Goal: Task Accomplishment & Management: Manage account settings

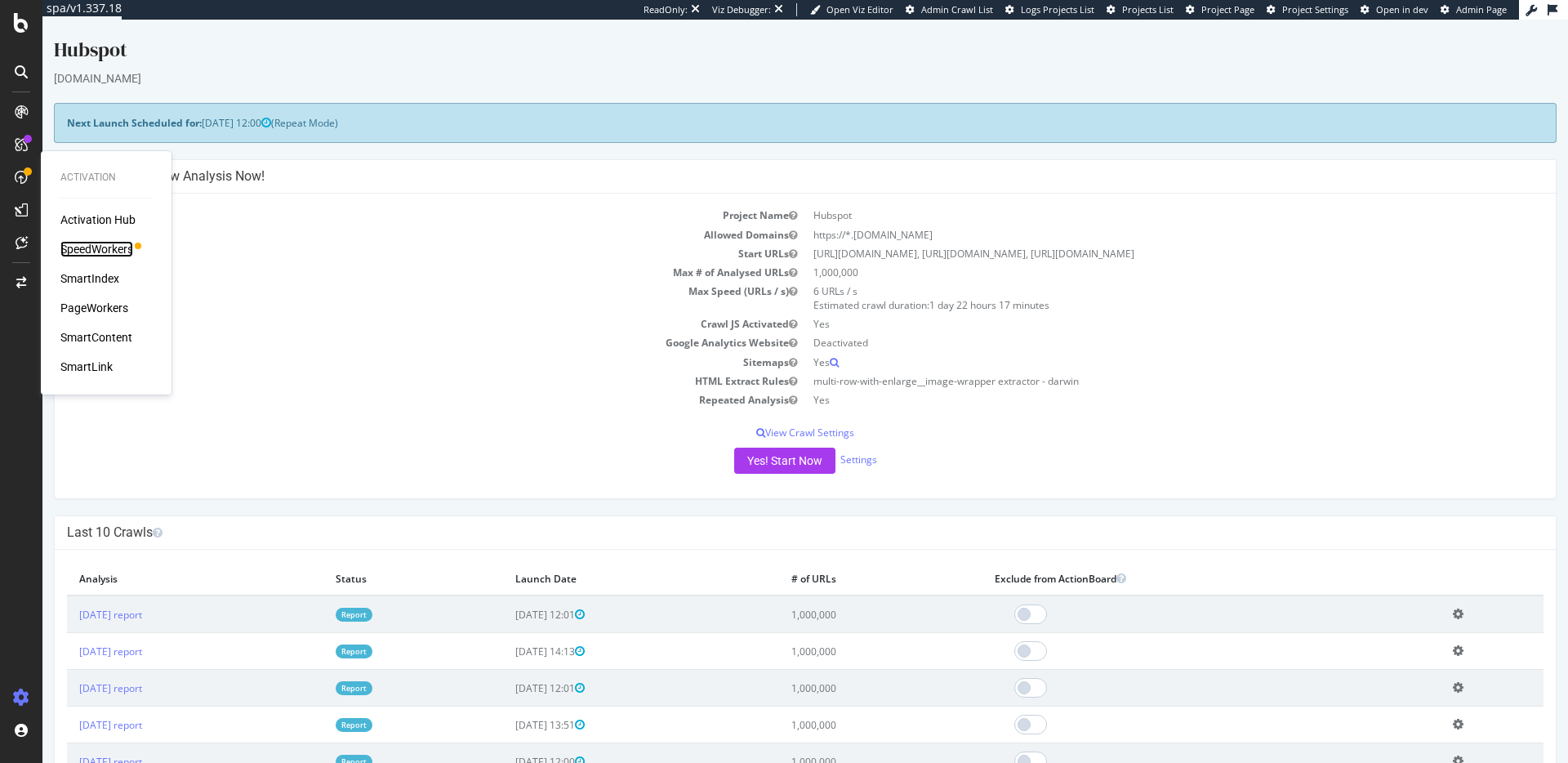
drag, startPoint x: 111, startPoint y: 250, endPoint x: 119, endPoint y: 248, distance: 8.2
click at [112, 250] on div "SpeedWorkers" at bounding box center [97, 249] width 73 height 16
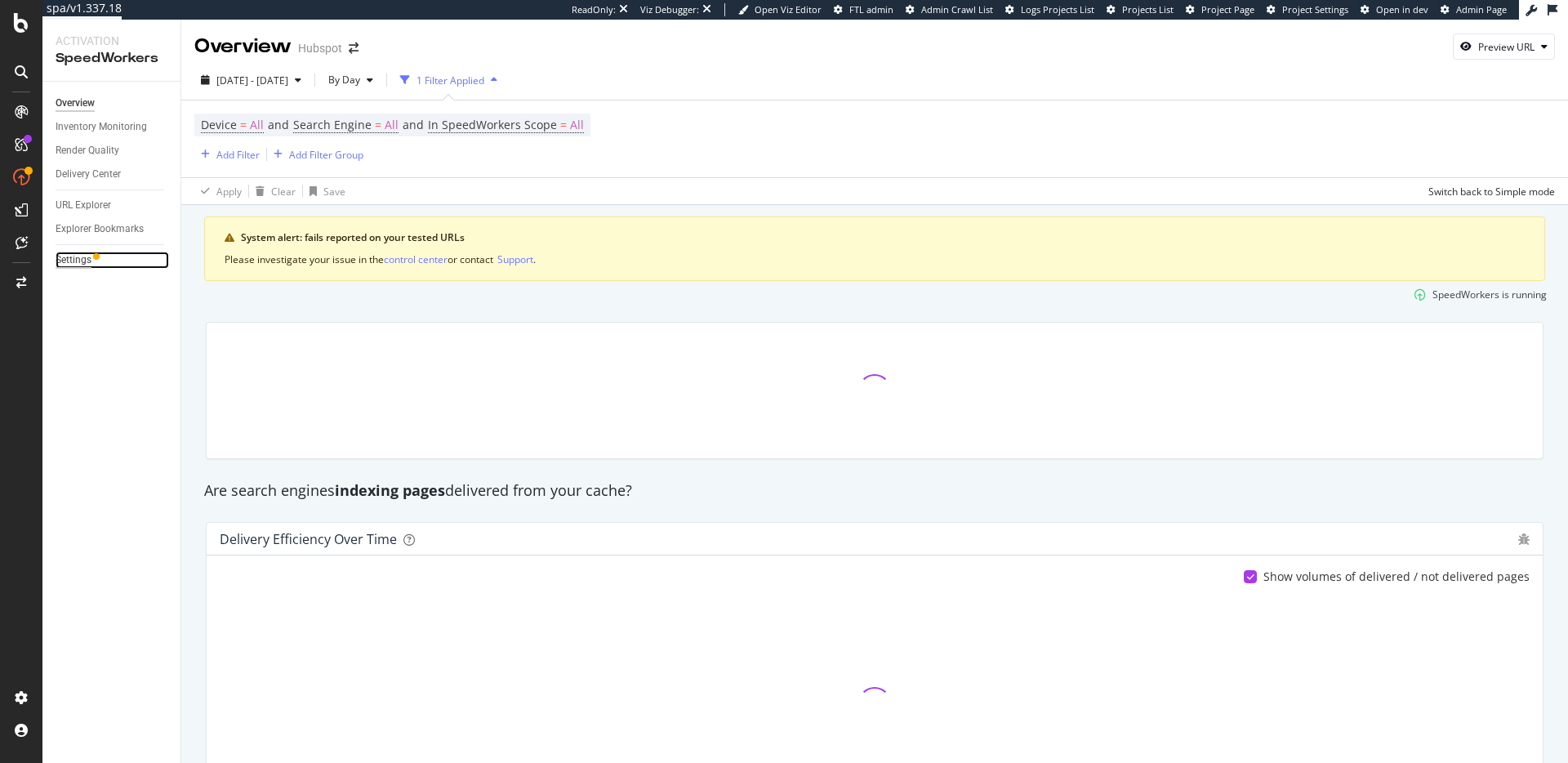
click at [85, 256] on div "Settings" at bounding box center [73, 260] width 36 height 17
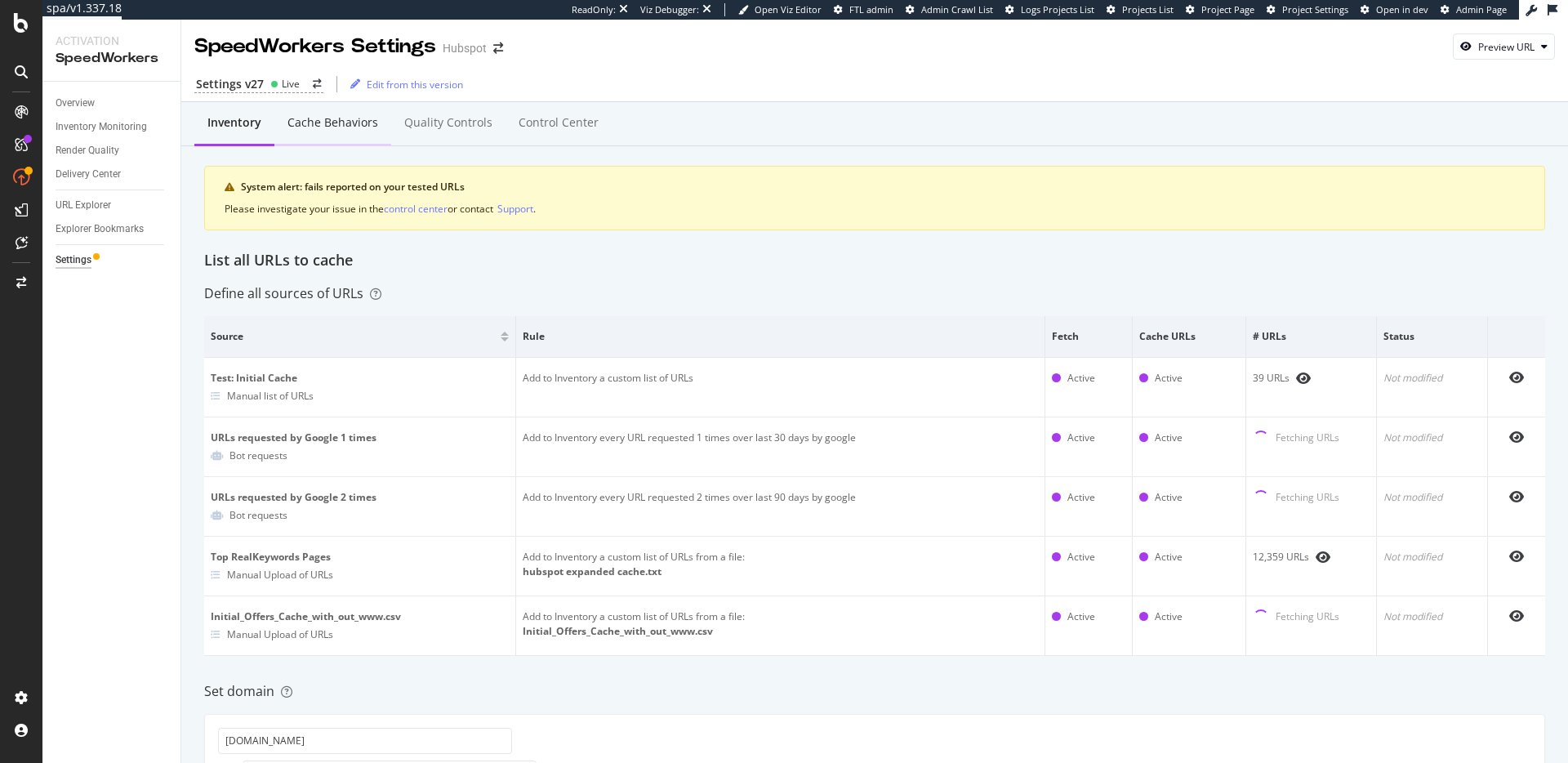
click at [325, 116] on div "Cache behaviors" at bounding box center [332, 123] width 91 height 16
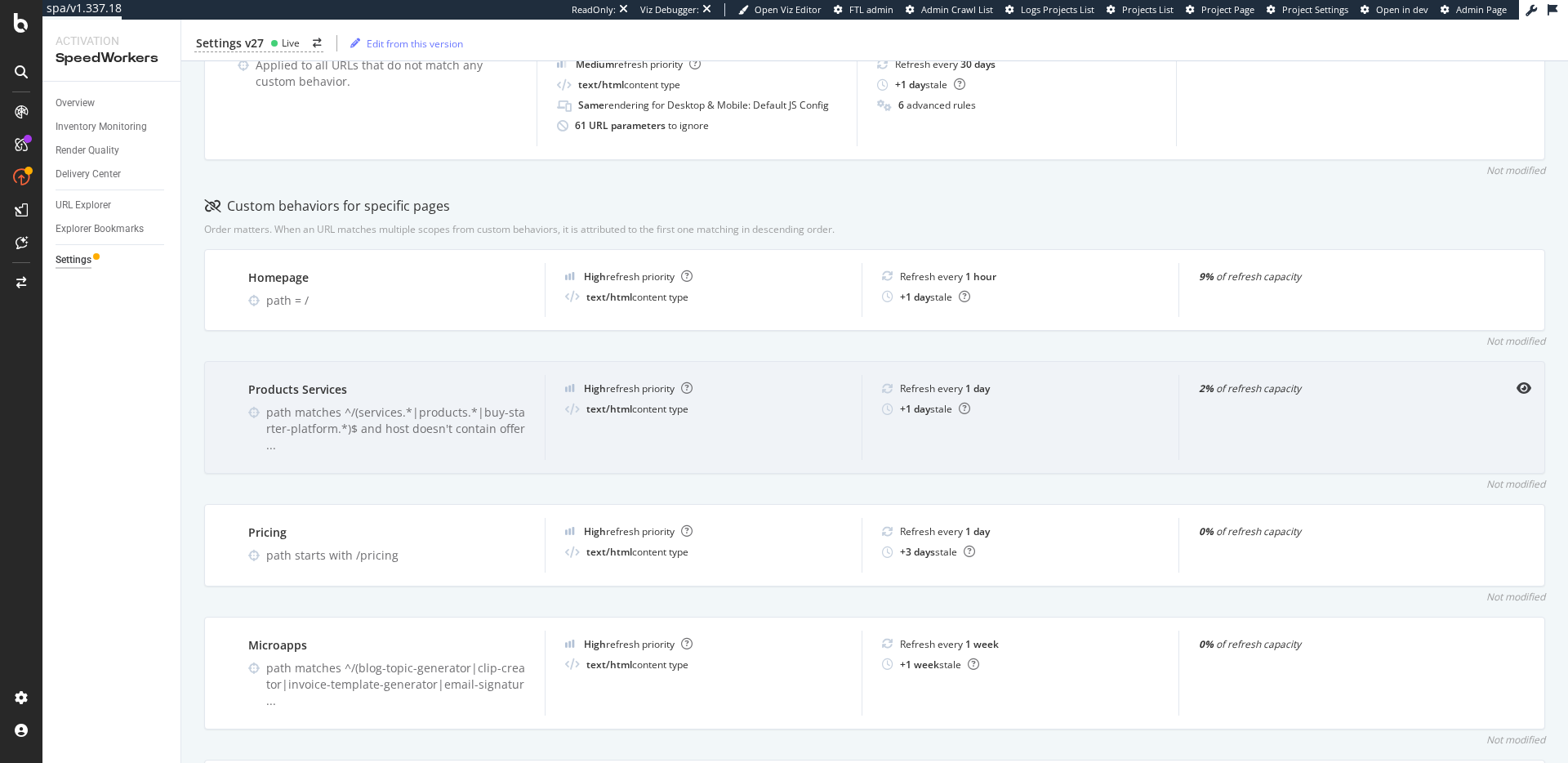
scroll to position [393, 0]
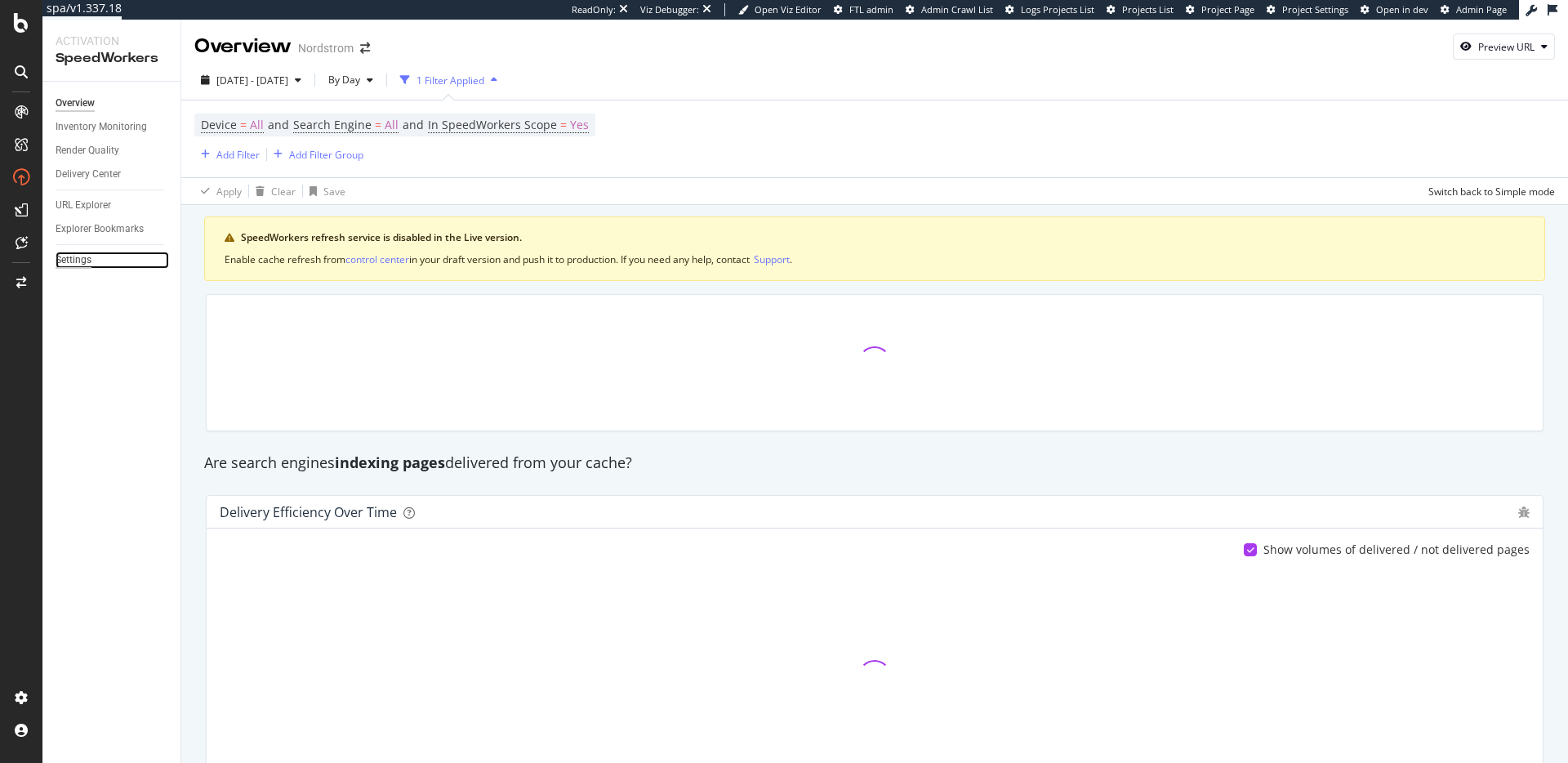
click at [72, 256] on div "Settings" at bounding box center [73, 260] width 36 height 17
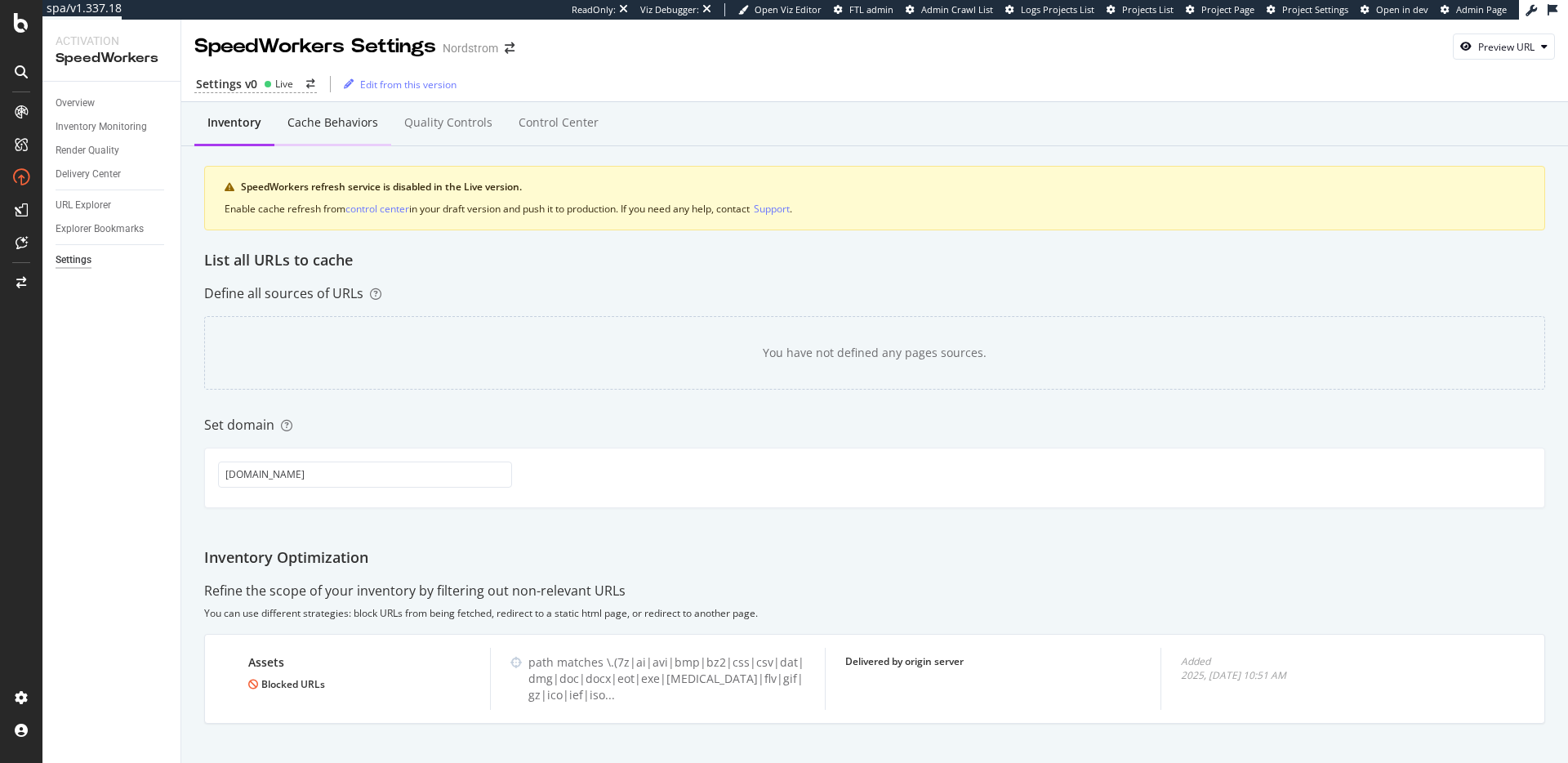
click at [316, 128] on div "Cache behaviors" at bounding box center [332, 123] width 91 height 16
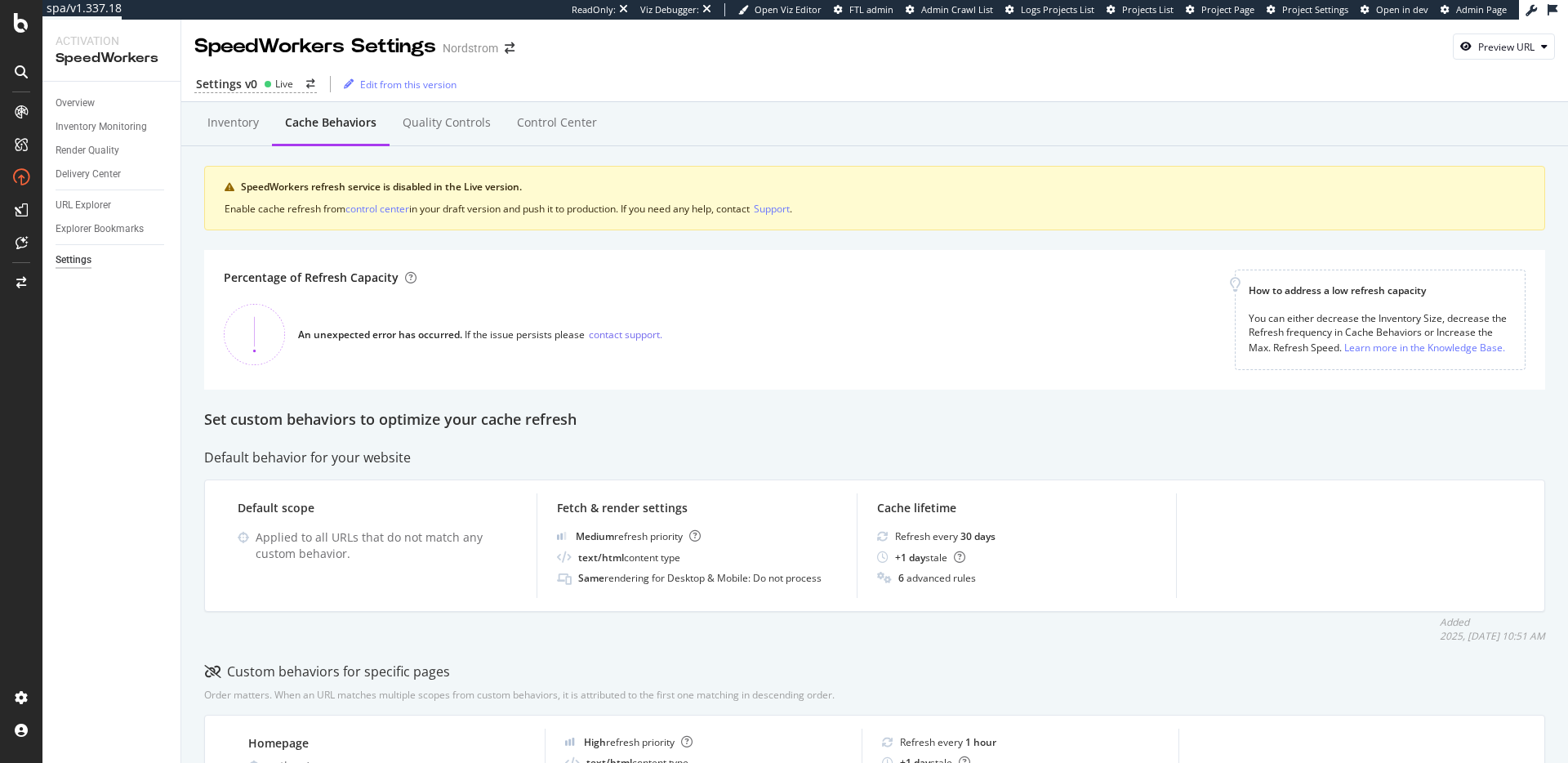
scroll to position [123, 0]
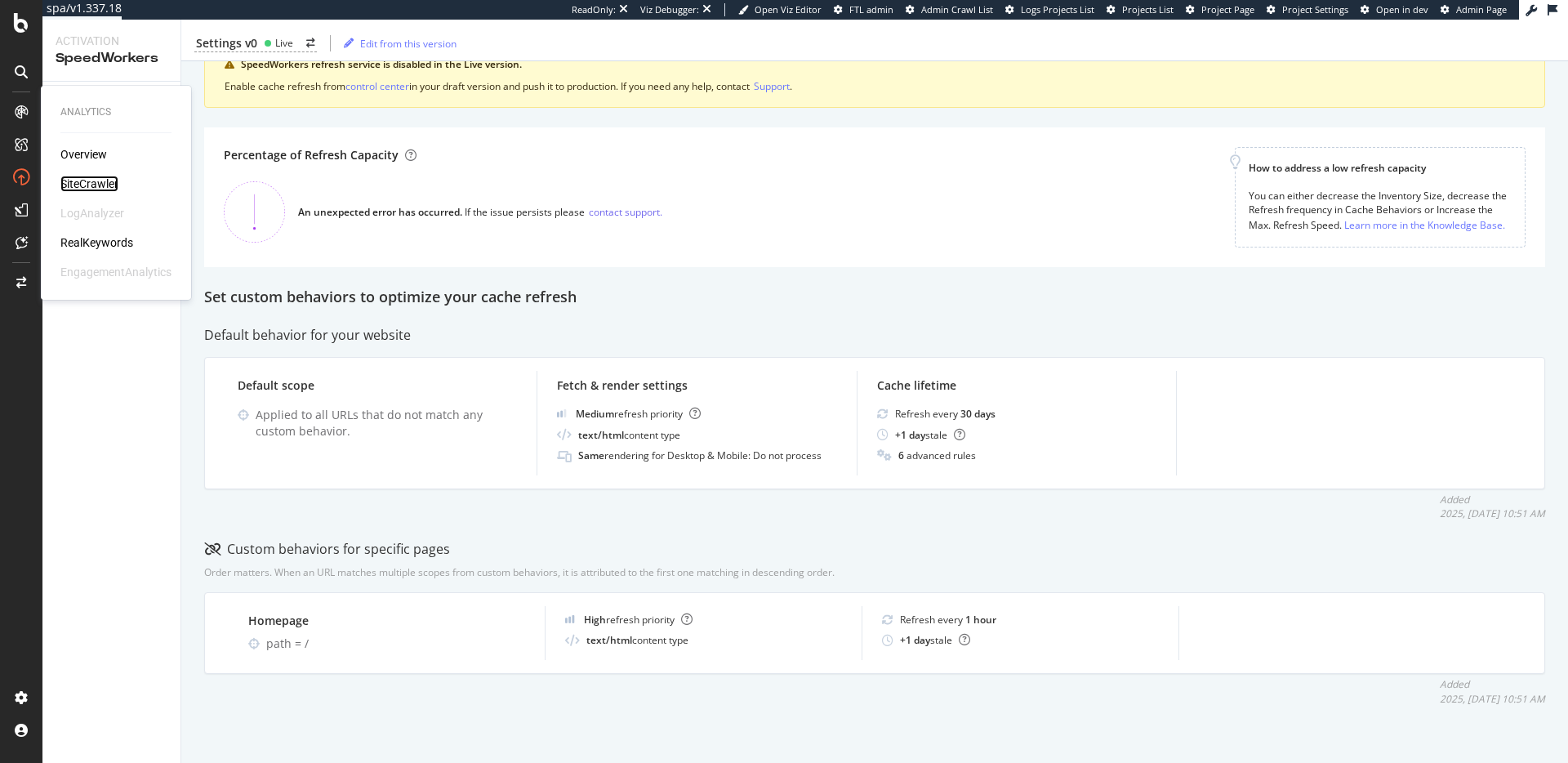
click at [106, 181] on div "SiteCrawler" at bounding box center [89, 184] width 58 height 16
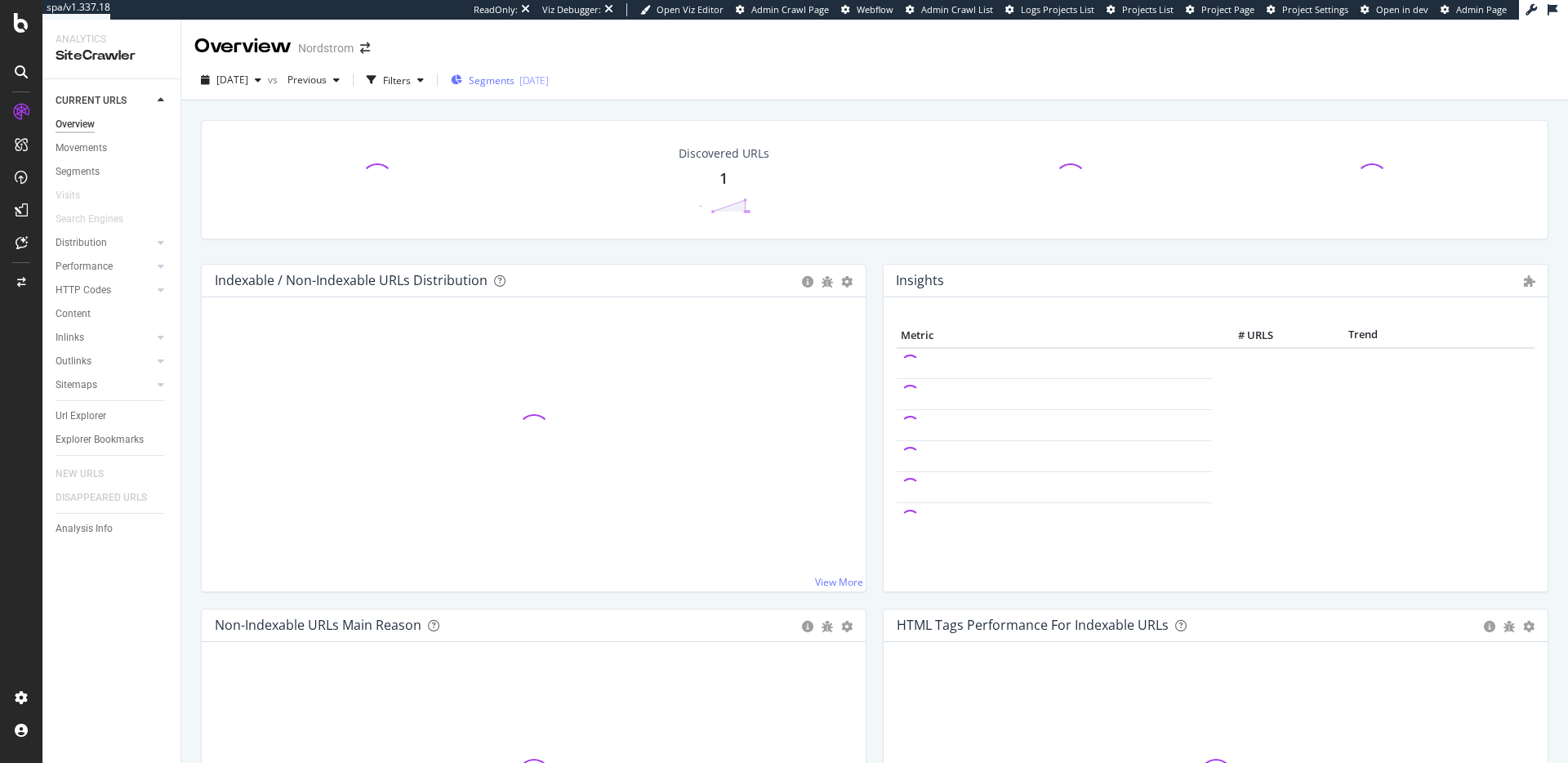
click at [514, 77] on span "Segments" at bounding box center [491, 81] width 45 height 14
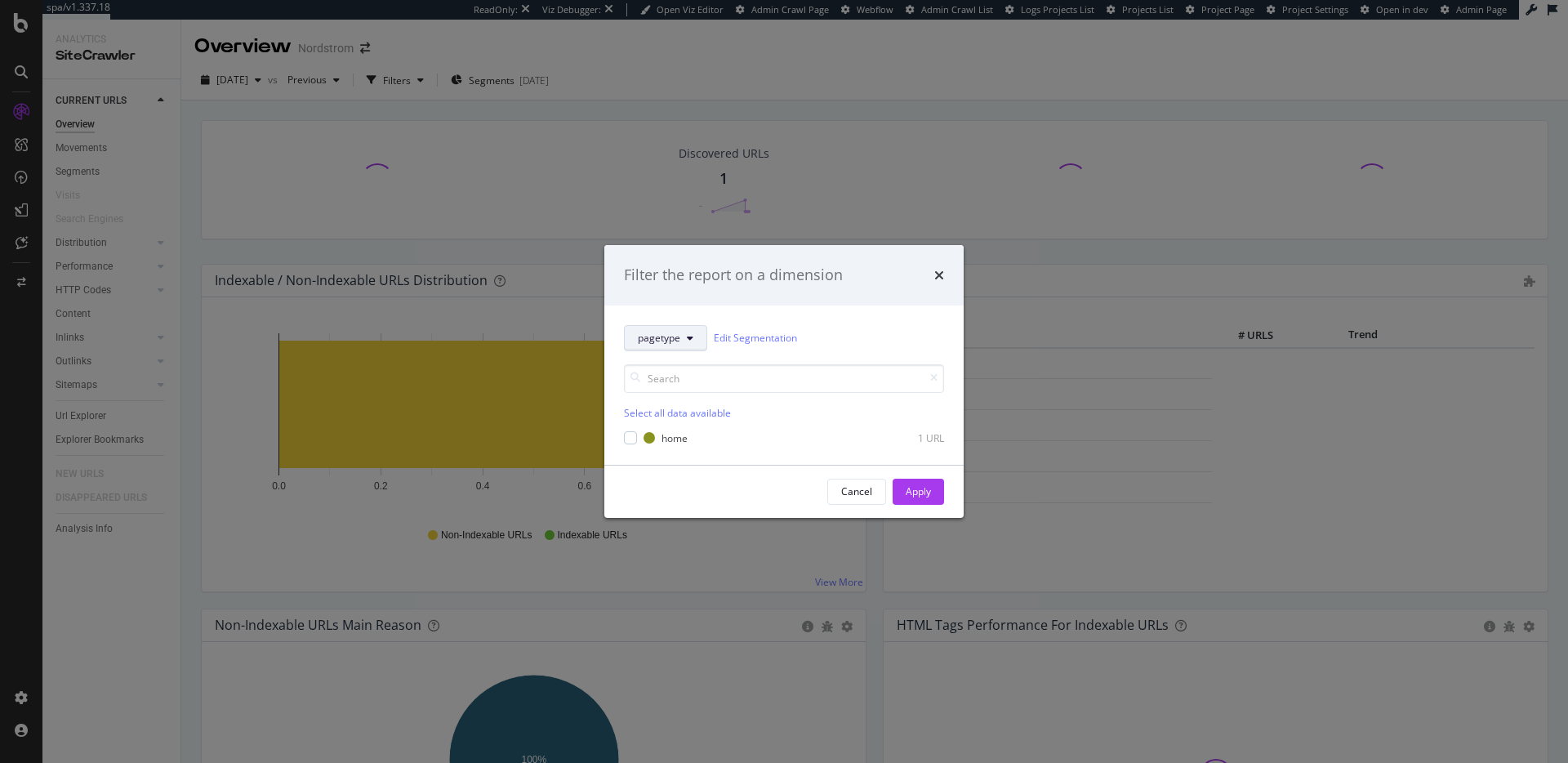
click at [681, 337] on button "pagetype" at bounding box center [666, 338] width 84 height 26
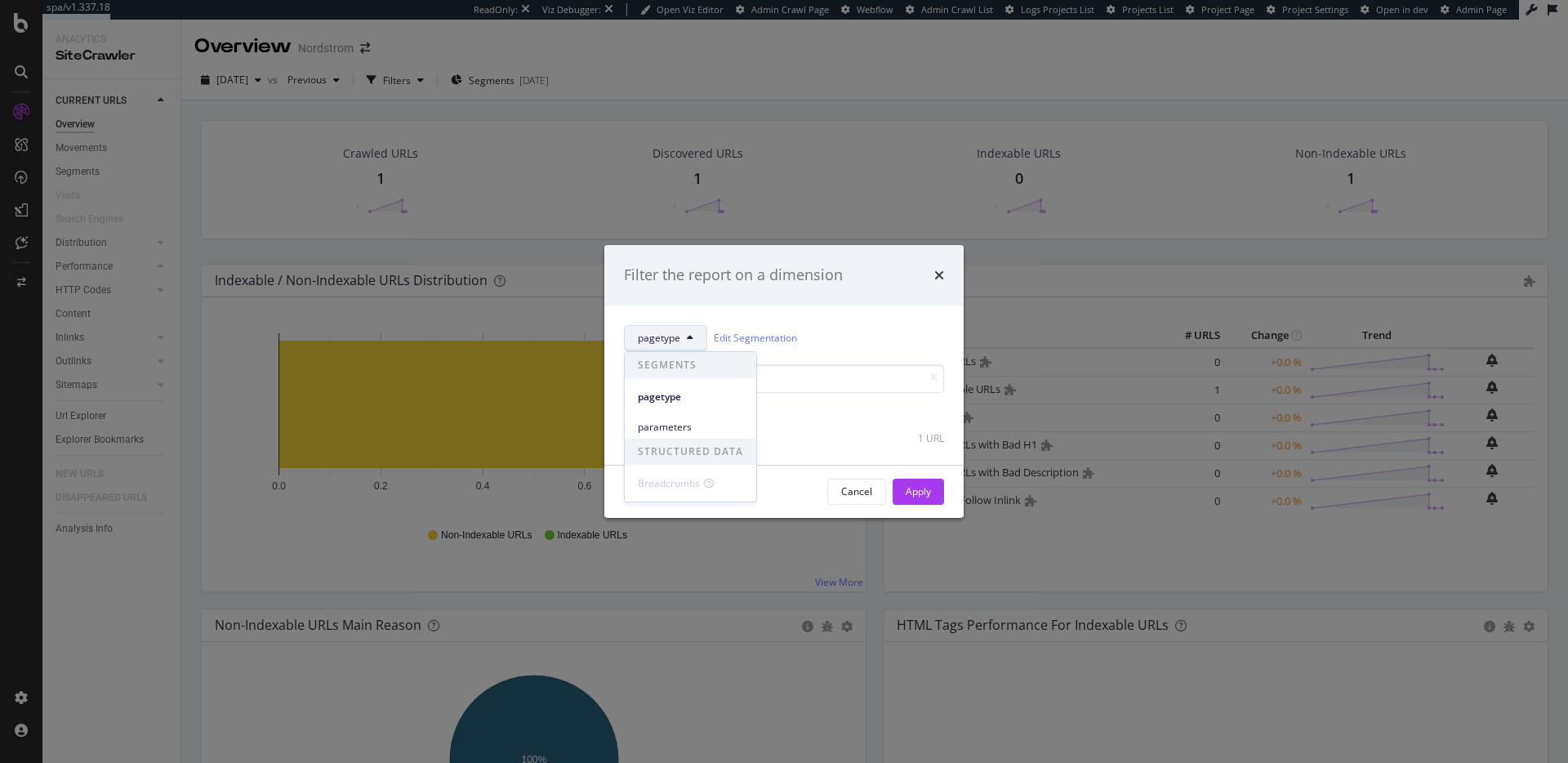
click at [866, 489] on div "Cancel" at bounding box center [856, 492] width 31 height 14
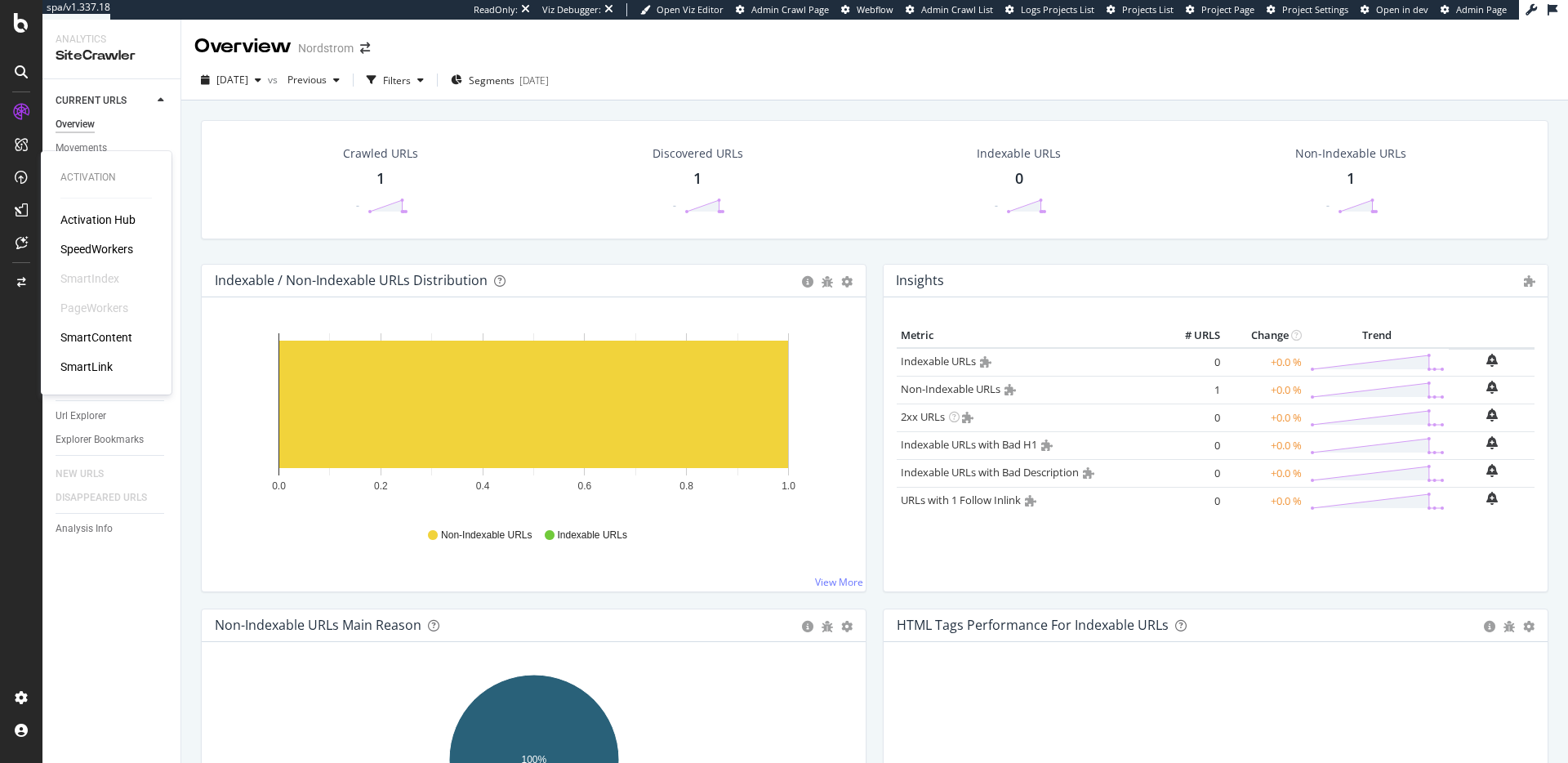
click at [110, 244] on div "SpeedWorkers" at bounding box center [97, 249] width 73 height 16
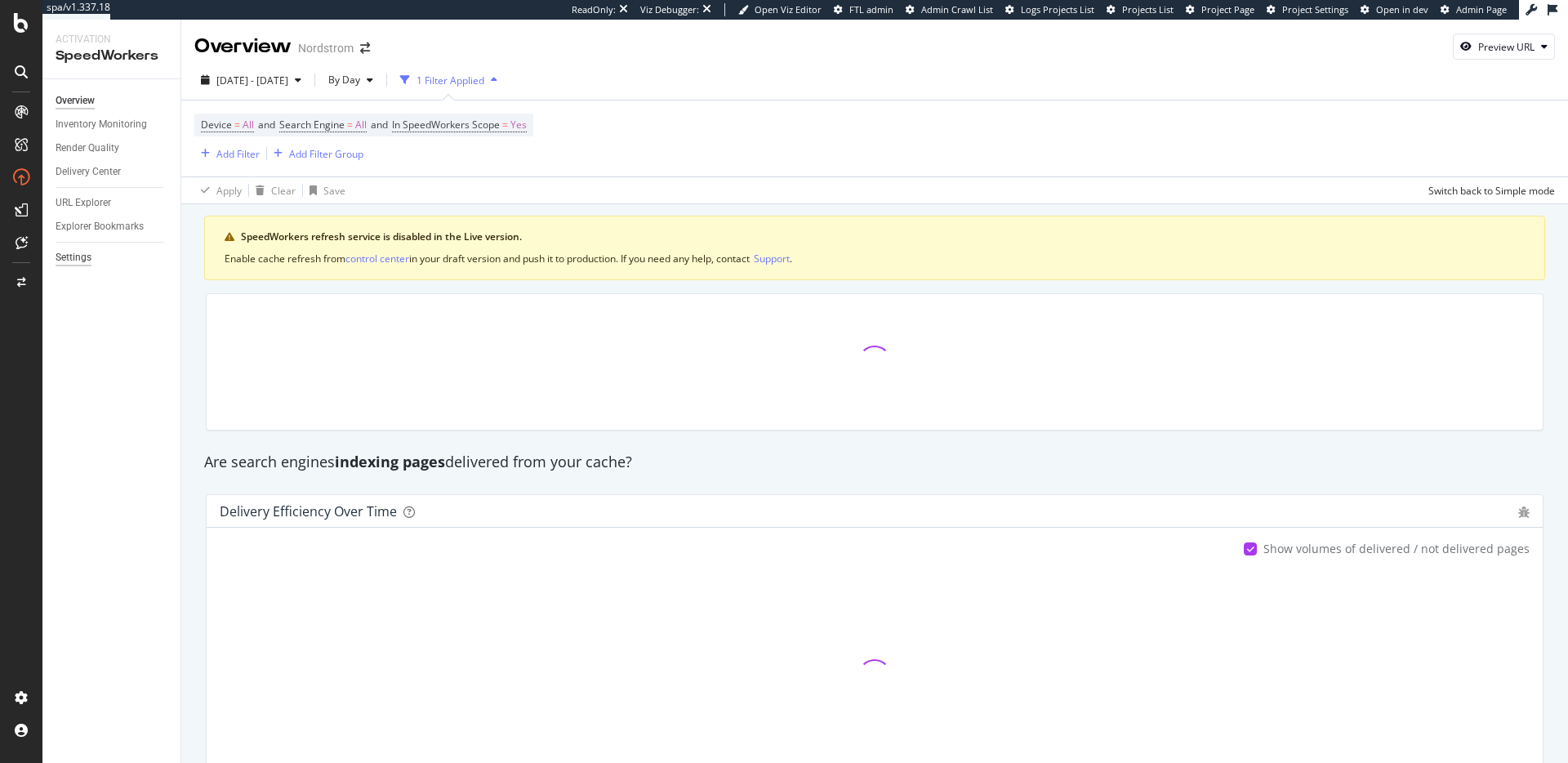
click at [68, 260] on div "Settings" at bounding box center [73, 257] width 36 height 17
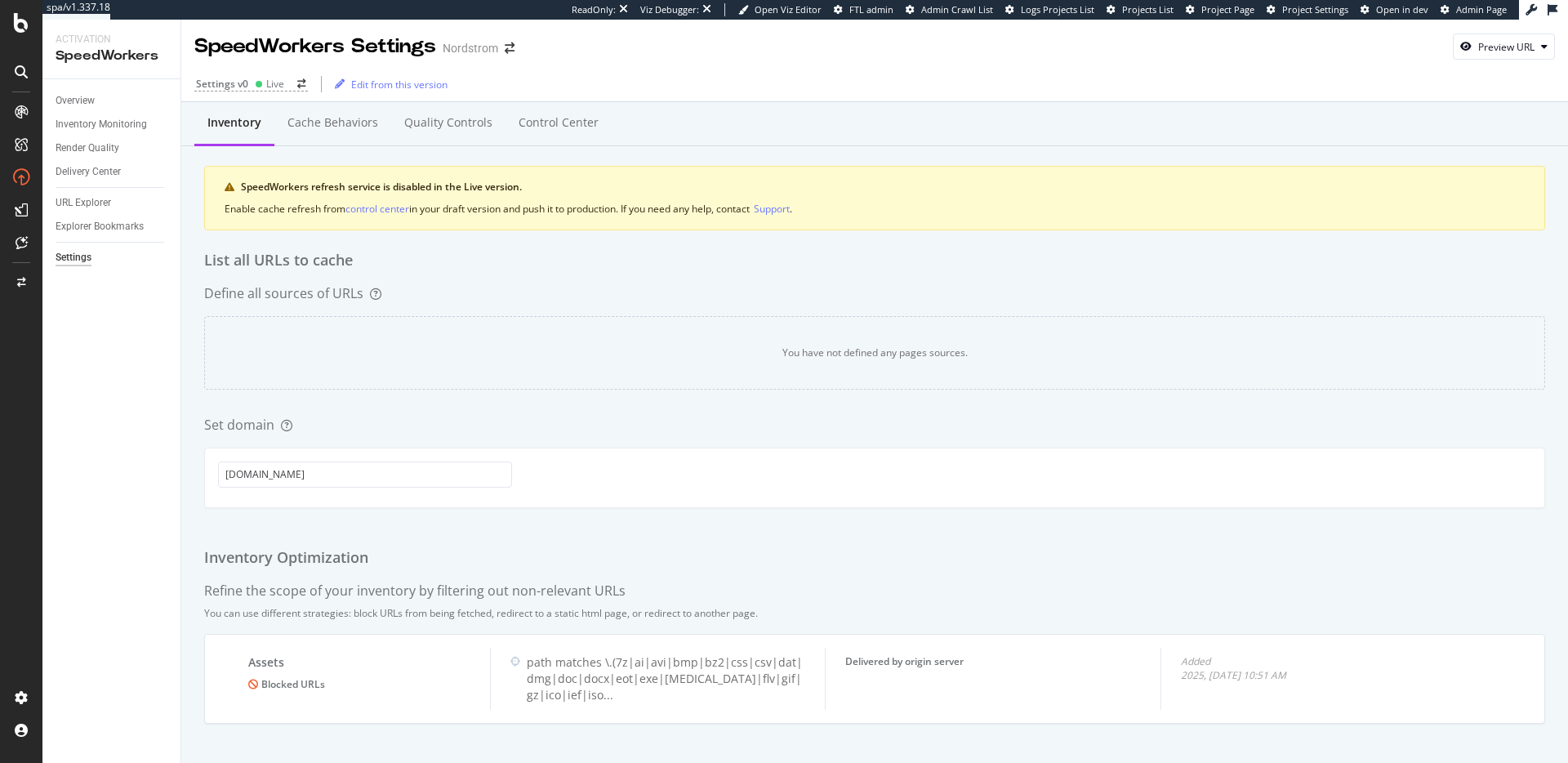
scroll to position [12, 0]
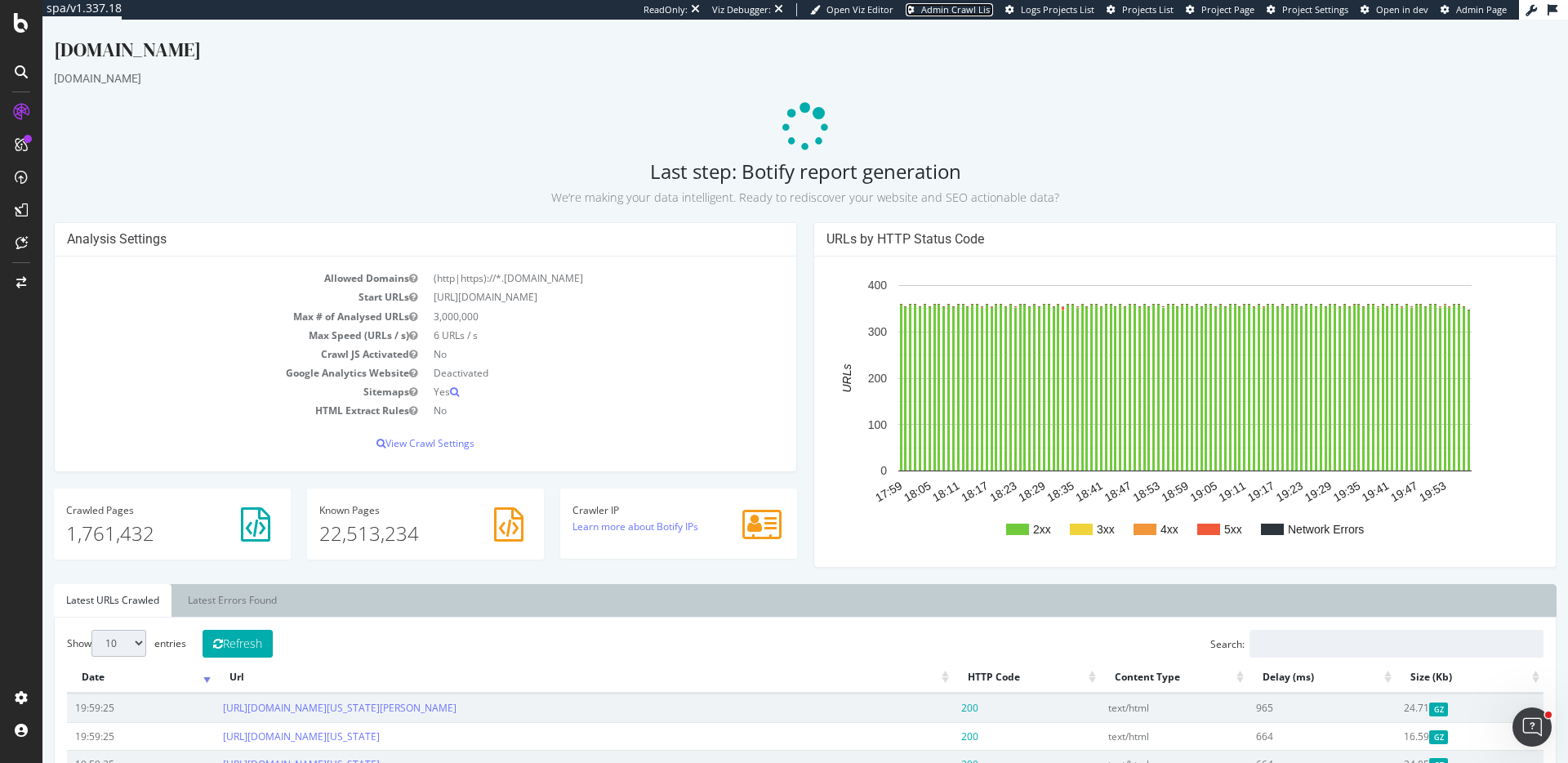
click at [981, 12] on span "Admin Crawl List" at bounding box center [956, 10] width 72 height 12
